Goal: Task Accomplishment & Management: Manage account settings

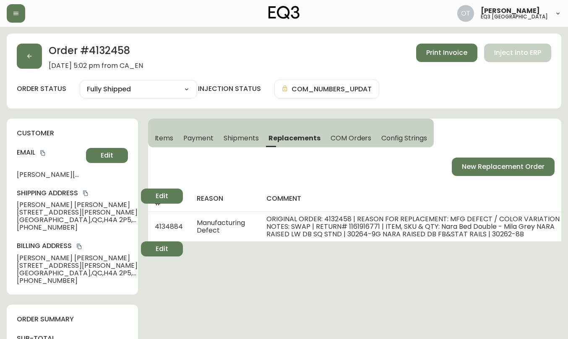
select select "FULLY_SHIPPED"
click at [21, 60] on button "button" at bounding box center [29, 56] width 25 height 25
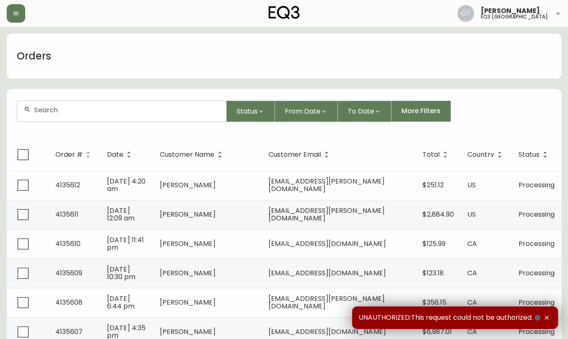
click at [92, 107] on input "text" at bounding box center [126, 110] width 185 height 8
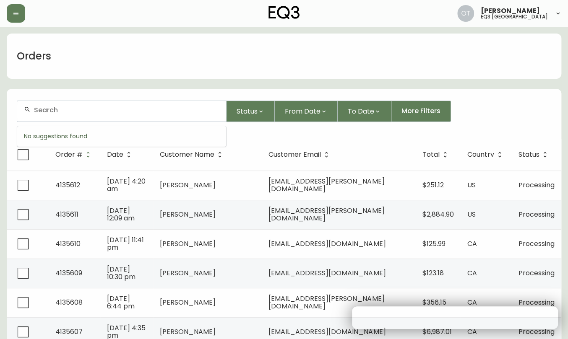
paste input "4130335"
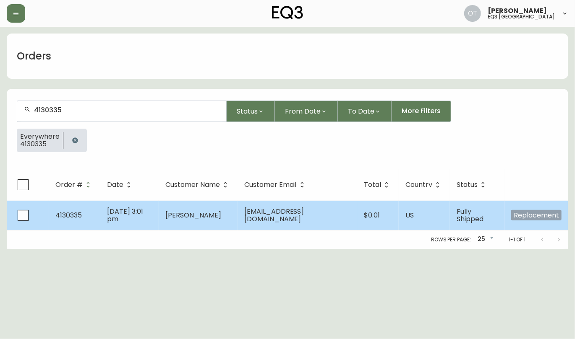
type input "4130335"
click at [133, 213] on span "Jan 21 2025, 3:01 pm" at bounding box center [125, 215] width 36 height 17
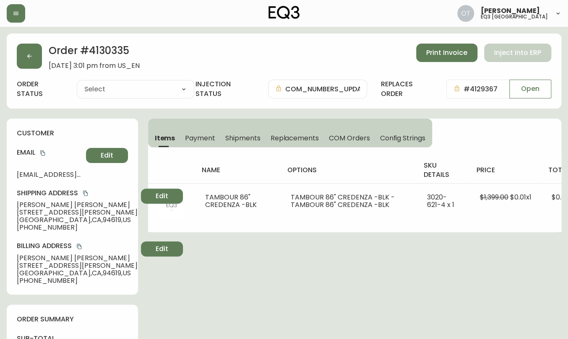
type input "Fully Shipped"
select select "FULLY_SHIPPED"
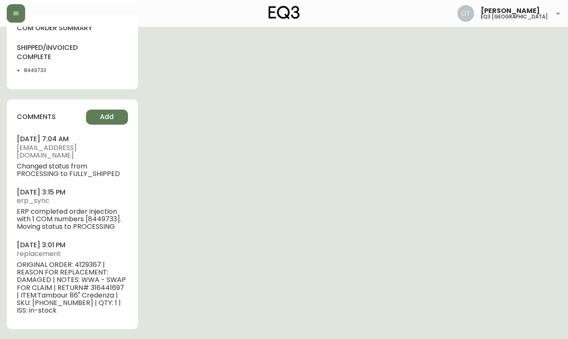
scroll to position [469, 0]
click at [83, 268] on span "ORIGINAL ORDER: 4129367 | REASON FOR REPLACEMENT: DAMAGED | NOTES: WWA - SWAP F…" at bounding box center [72, 287] width 111 height 53
copy span "4129367"
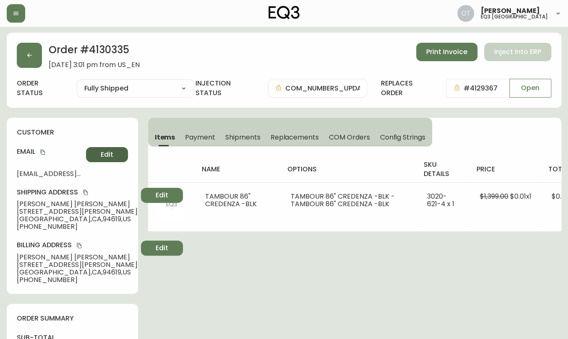
scroll to position [0, 0]
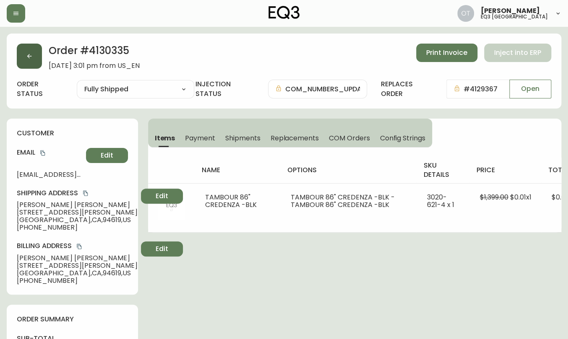
click at [30, 52] on button "button" at bounding box center [29, 56] width 25 height 25
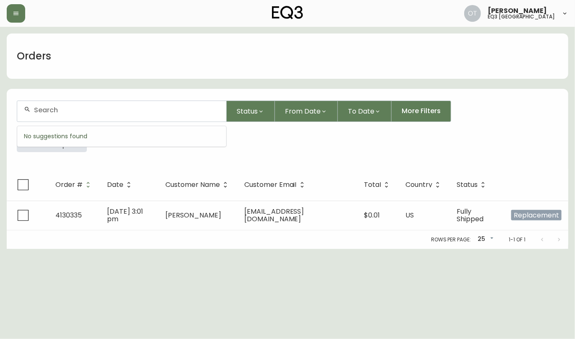
click at [61, 112] on input "text" at bounding box center [126, 110] width 185 height 8
paste input "4129367"
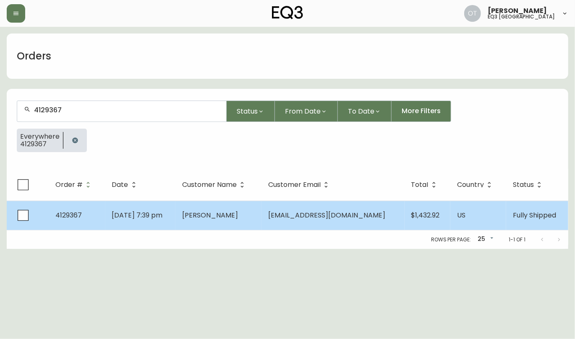
type input "4129367"
click at [82, 211] on td "4129367" at bounding box center [77, 215] width 57 height 29
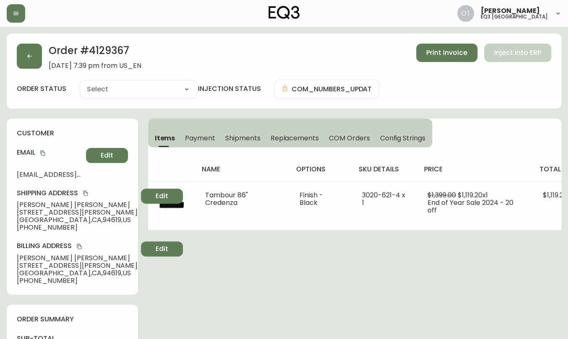
type input "Fully Shipped"
select select "FULLY_SHIPPED"
click at [23, 55] on button "button" at bounding box center [29, 56] width 25 height 25
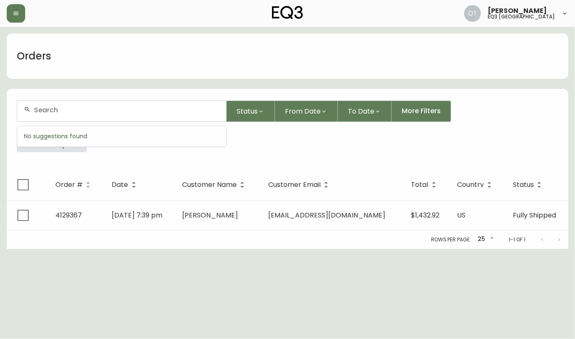
click at [60, 108] on input "text" at bounding box center [126, 110] width 185 height 8
paste input "4131643"
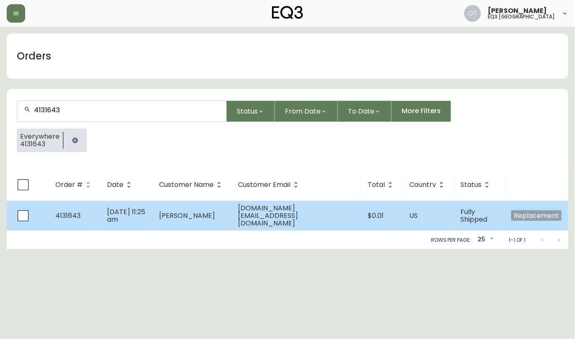
type input "4131643"
click at [134, 220] on td "Mar 13 2025, 11:25 am" at bounding box center [126, 216] width 52 height 30
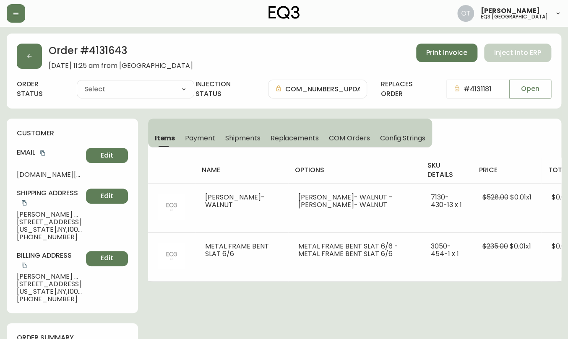
type input "Fully Shipped"
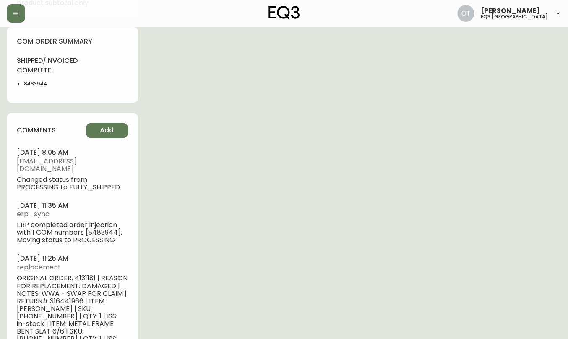
select select "FULLY_SHIPPED"
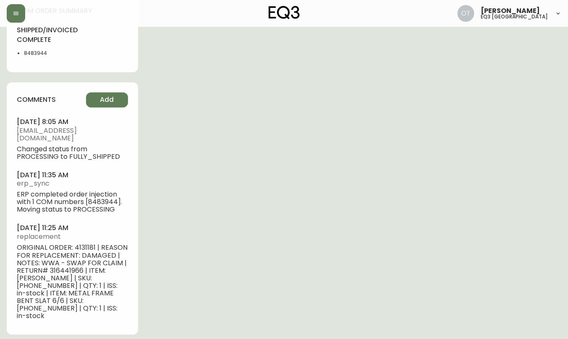
click at [85, 249] on span "ORIGINAL ORDER: 4131181 | REASON FOR REPLACEMENT: DAMAGED | NOTES: WWA - SWAP F…" at bounding box center [72, 282] width 111 height 76
copy span "4131181"
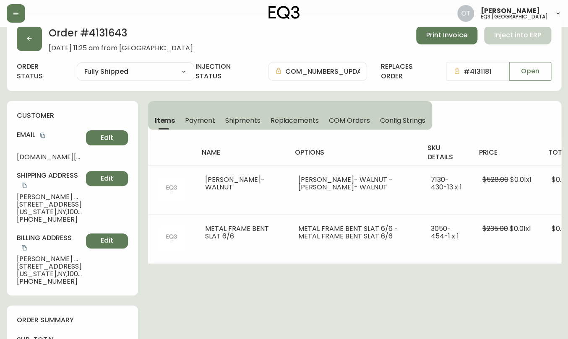
scroll to position [0, 0]
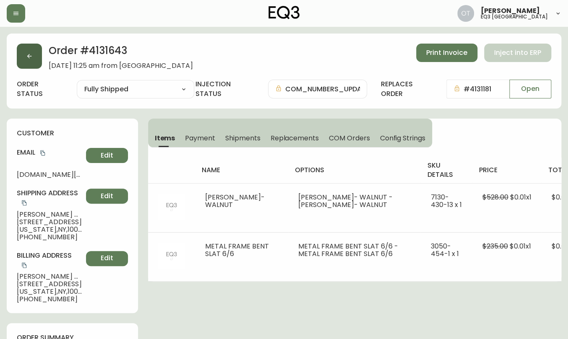
click at [26, 60] on button "button" at bounding box center [29, 56] width 25 height 25
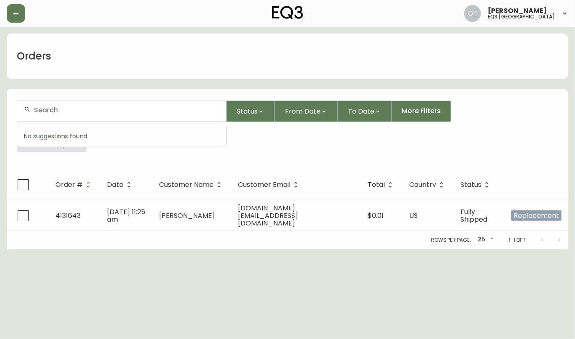
click at [71, 112] on input "text" at bounding box center [126, 110] width 185 height 8
paste input "4131181"
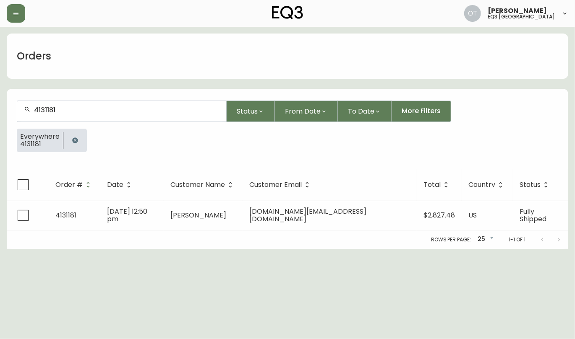
type input "4131181"
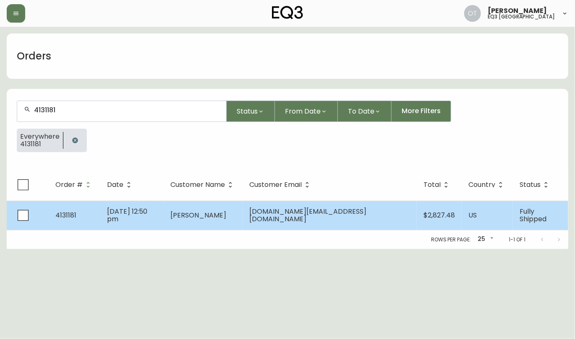
click at [69, 212] on span "4131181" at bounding box center [65, 216] width 21 height 10
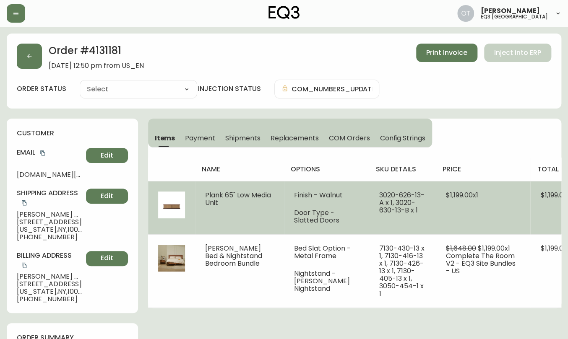
type input "Fully Shipped"
select select "FULLY_SHIPPED"
